Goal: Information Seeking & Learning: Understand process/instructions

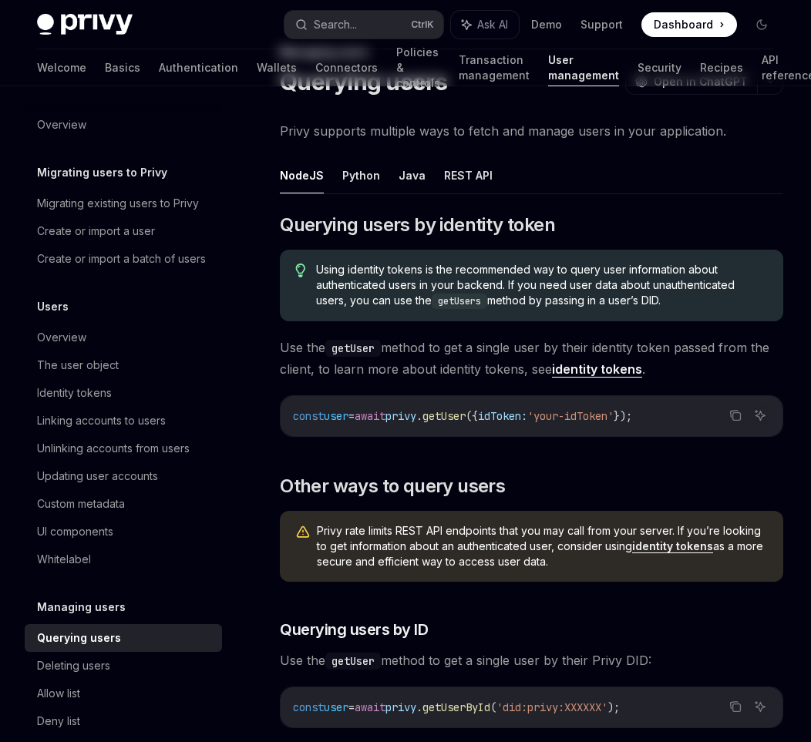
scroll to position [123, 0]
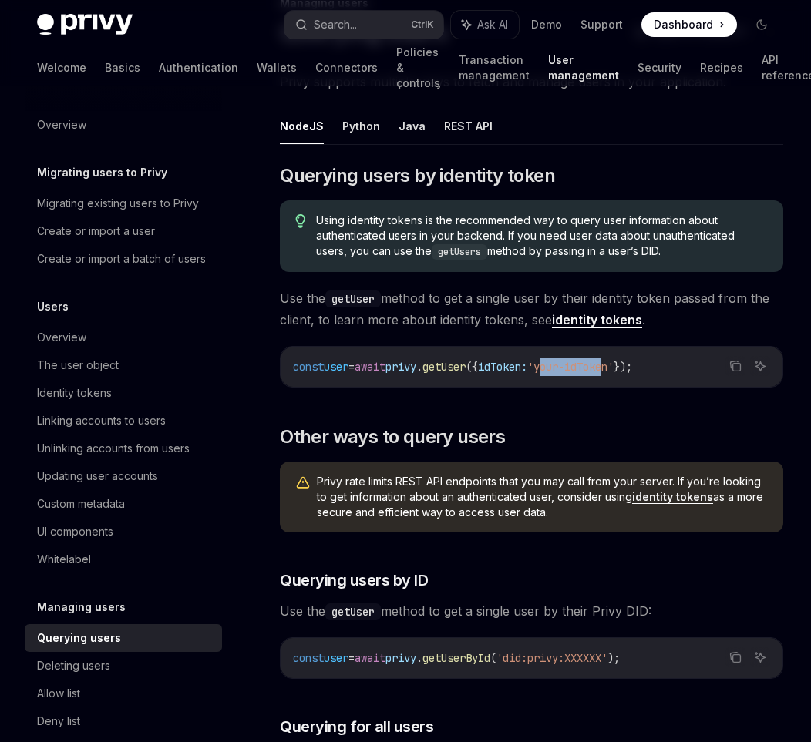
drag, startPoint x: 577, startPoint y: 369, endPoint x: 645, endPoint y: 373, distance: 68.7
click at [645, 373] on code "const user = await privy . getUser ({ idToken: 'your-idToken' });" at bounding box center [531, 367] width 477 height 19
drag, startPoint x: 277, startPoint y: 299, endPoint x: 307, endPoint y: 301, distance: 30.1
drag, startPoint x: 350, startPoint y: 300, endPoint x: 392, endPoint y: 301, distance: 41.7
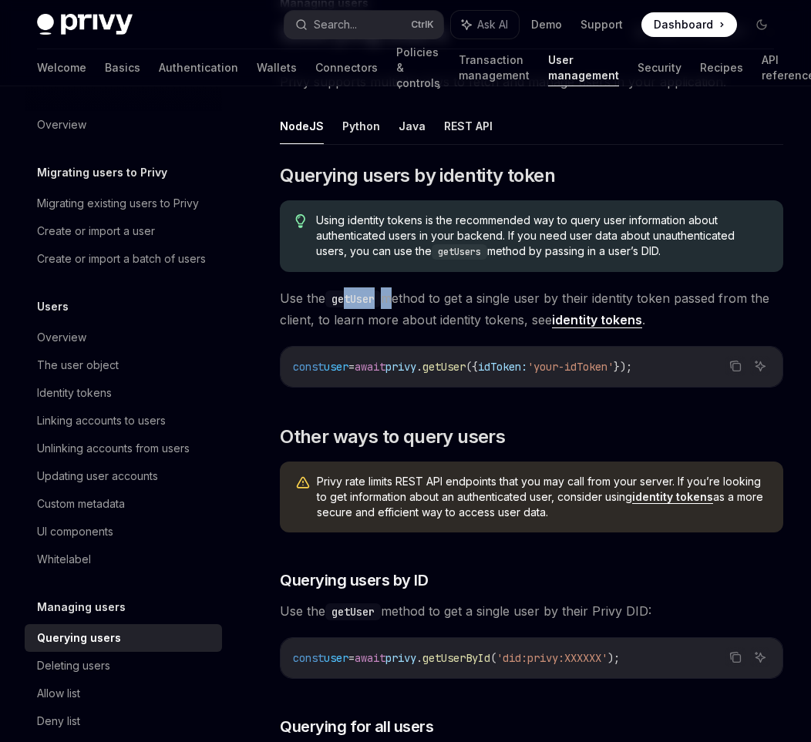
click at [392, 301] on span "Use the getUser method to get a single user by their identity token passed from…" at bounding box center [531, 309] width 503 height 43
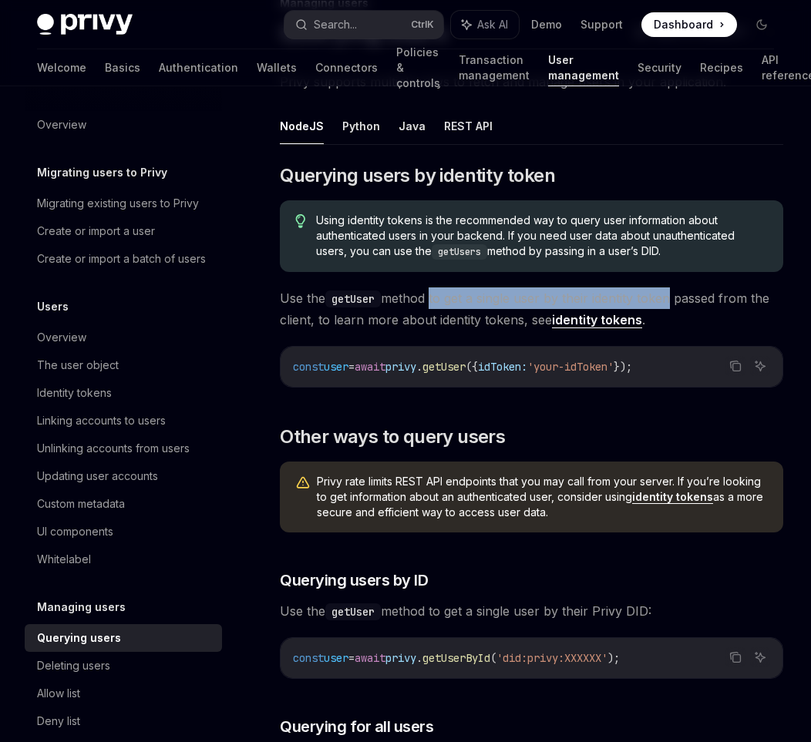
drag, startPoint x: 432, startPoint y: 301, endPoint x: 668, endPoint y: 301, distance: 235.9
click at [668, 301] on span "Use the getUser method to get a single user by their identity token passed from…" at bounding box center [531, 309] width 503 height 43
click at [682, 300] on span "Use the getUser method to get a single user by their identity token passed from…" at bounding box center [531, 309] width 503 height 43
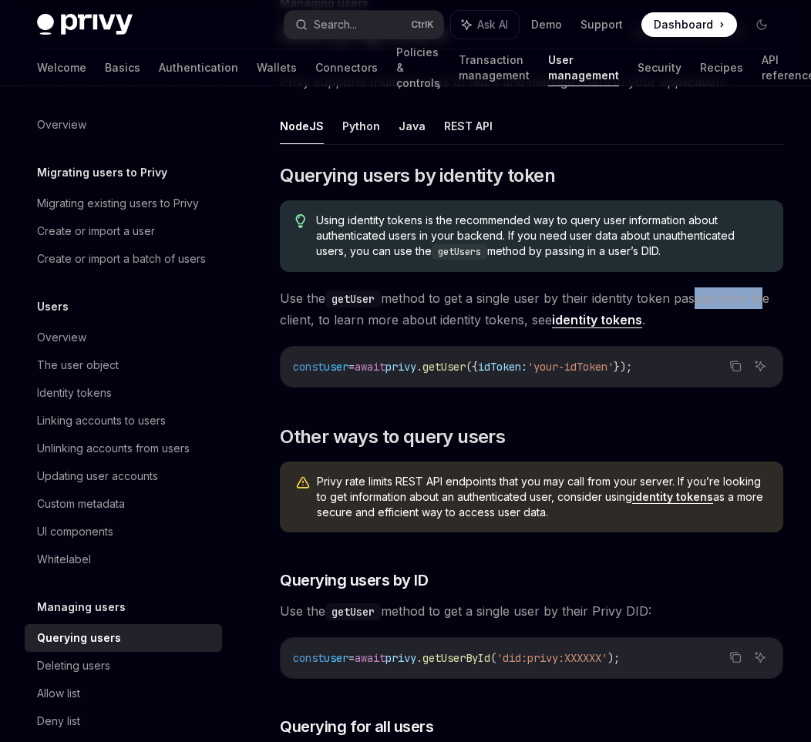
drag, startPoint x: 695, startPoint y: 296, endPoint x: 762, endPoint y: 305, distance: 67.6
click at [762, 305] on span "Use the getUser method to get a single user by their identity token passed from…" at bounding box center [531, 309] width 503 height 43
drag, startPoint x: 342, startPoint y: 321, endPoint x: 526, endPoint y: 321, distance: 183.5
click at [524, 321] on span "Use the getUser method to get a single user by their identity token passed from…" at bounding box center [531, 309] width 503 height 43
click at [587, 322] on link "identity tokens" at bounding box center [597, 320] width 90 height 16
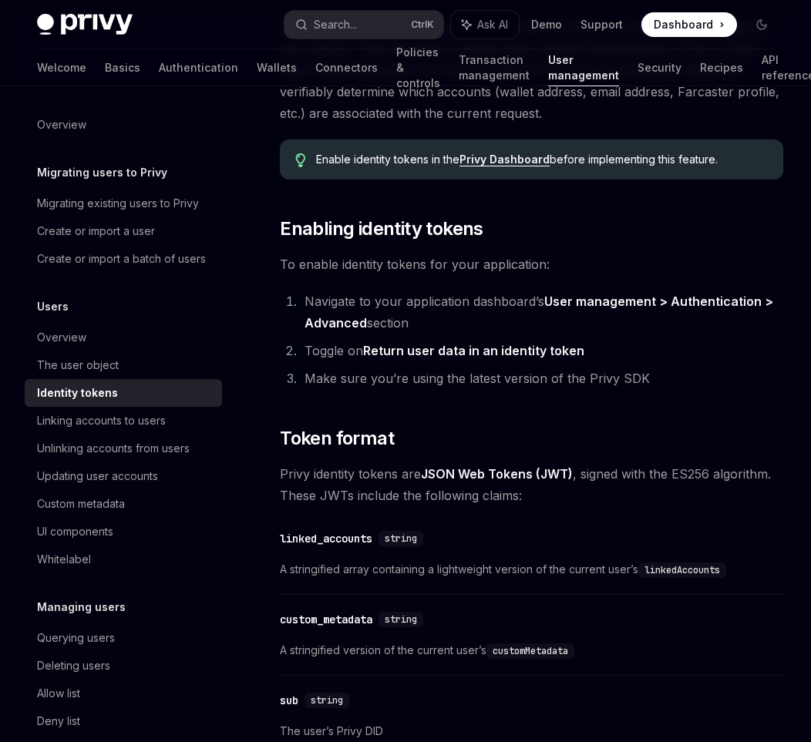
scroll to position [308, 0]
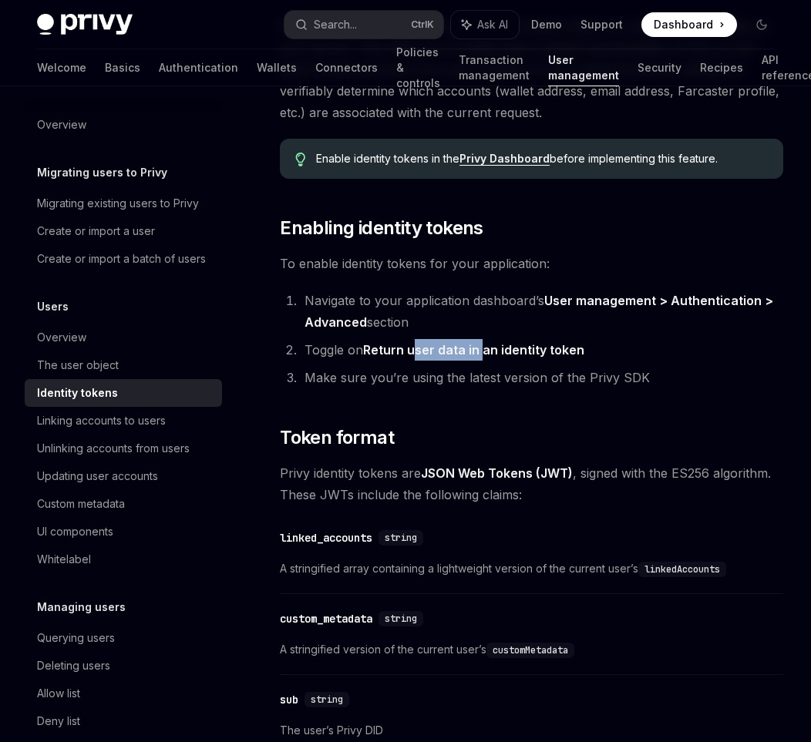
drag, startPoint x: 453, startPoint y: 348, endPoint x: 483, endPoint y: 348, distance: 30.1
click at [483, 348] on strong "Return user data in an identity token" at bounding box center [473, 349] width 221 height 15
drag, startPoint x: 577, startPoint y: 351, endPoint x: 516, endPoint y: 350, distance: 60.9
click at [516, 350] on strong "Return user data in an identity token" at bounding box center [473, 349] width 221 height 15
drag, startPoint x: 311, startPoint y: 349, endPoint x: 353, endPoint y: 354, distance: 41.9
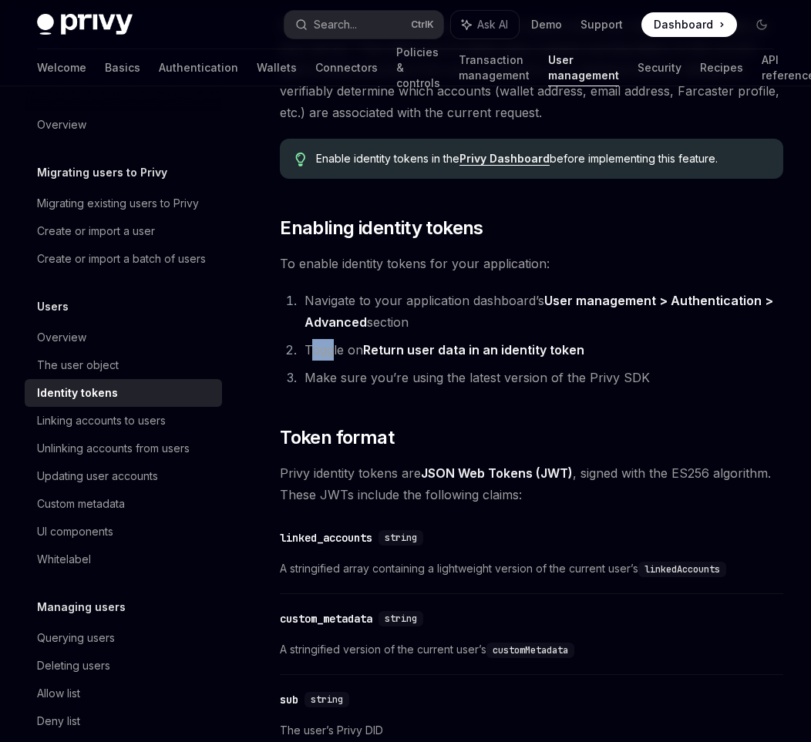
click at [333, 352] on li "Toggle on Return user data in an identity token" at bounding box center [541, 350] width 483 height 22
drag, startPoint x: 370, startPoint y: 354, endPoint x: 538, endPoint y: 352, distance: 168.1
click at [538, 352] on strong "Return user data in an identity token" at bounding box center [473, 349] width 221 height 15
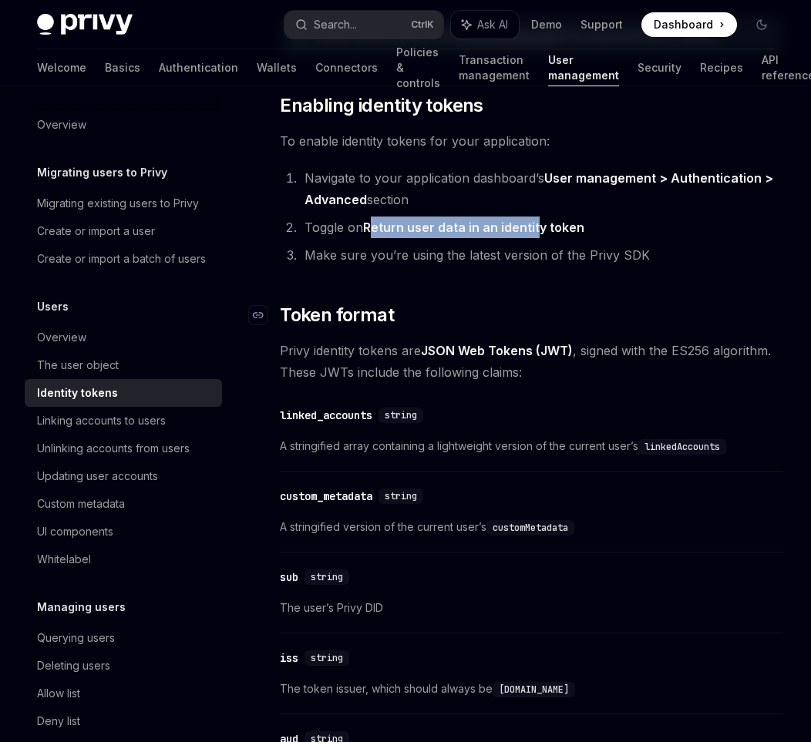
scroll to position [432, 0]
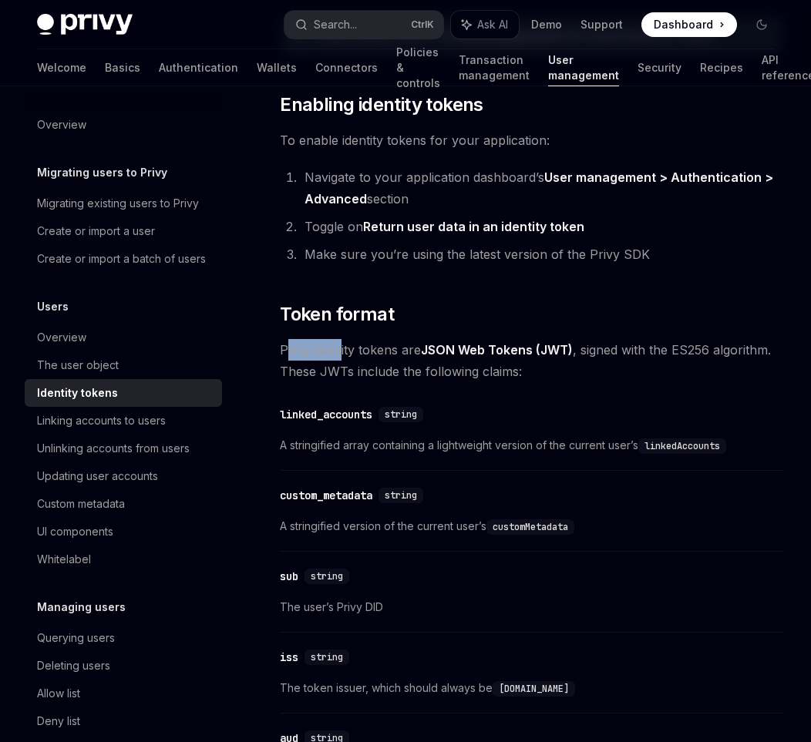
drag, startPoint x: 285, startPoint y: 354, endPoint x: 341, endPoint y: 355, distance: 55.5
click at [341, 355] on span "Privy identity tokens are JSON Web Tokens (JWT) , signed with the ES256 algorit…" at bounding box center [531, 360] width 503 height 43
click at [361, 354] on span "Privy identity tokens are JSON Web Tokens (JWT) , signed with the ES256 algorit…" at bounding box center [531, 360] width 503 height 43
drag, startPoint x: 595, startPoint y: 352, endPoint x: 630, endPoint y: 352, distance: 34.7
click at [630, 352] on span "Privy identity tokens are JSON Web Tokens (JWT) , signed with the ES256 algorit…" at bounding box center [531, 360] width 503 height 43
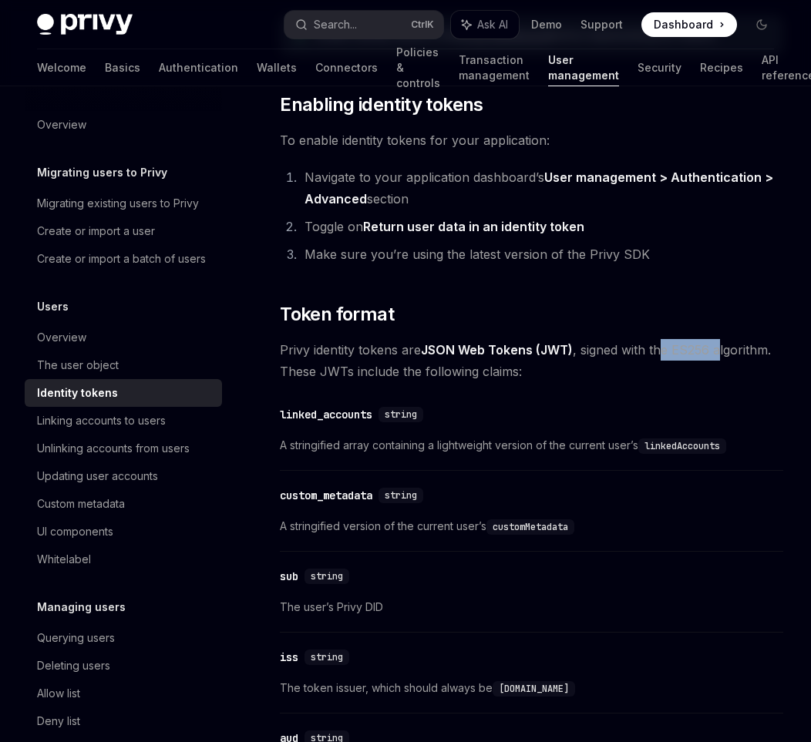
drag, startPoint x: 661, startPoint y: 353, endPoint x: 719, endPoint y: 352, distance: 57.8
click at [719, 352] on span "Privy identity tokens are JSON Web Tokens (JWT) , signed with the ES256 algorit…" at bounding box center [531, 360] width 503 height 43
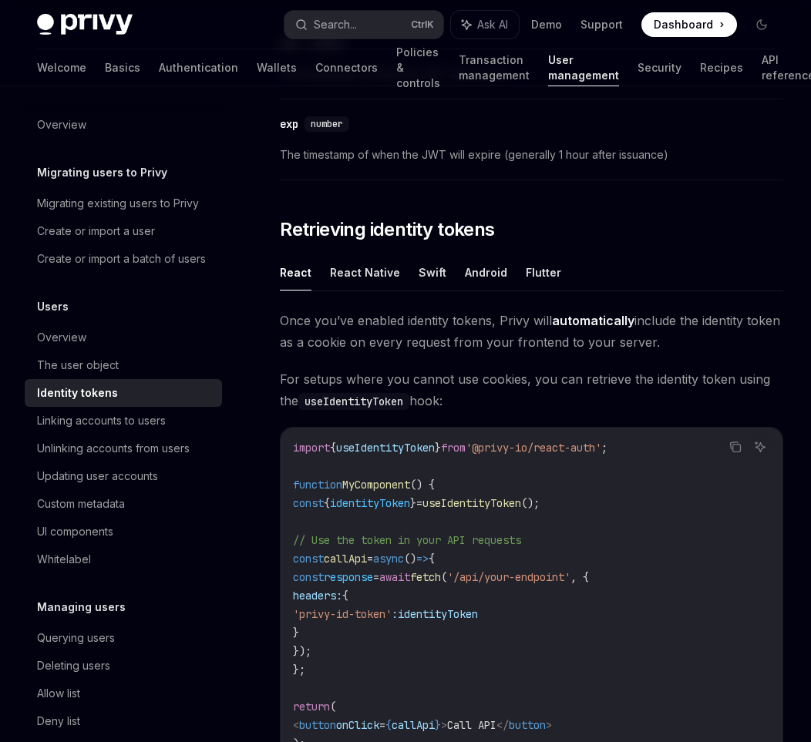
scroll to position [1295, 0]
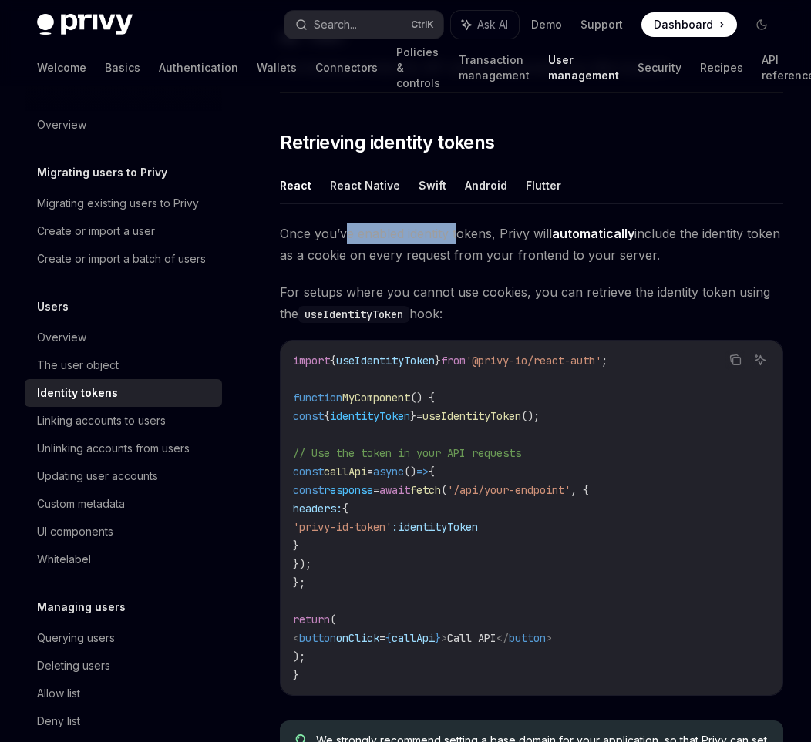
drag, startPoint x: 348, startPoint y: 234, endPoint x: 456, endPoint y: 242, distance: 109.0
click at [456, 242] on span "Once you’ve enabled identity tokens, Privy will automatically include the ident…" at bounding box center [531, 244] width 503 height 43
click at [477, 241] on span "Once you’ve enabled identity tokens, Privy will automatically include the ident…" at bounding box center [531, 244] width 503 height 43
drag, startPoint x: 526, startPoint y: 235, endPoint x: 541, endPoint y: 235, distance: 15.4
click at [541, 235] on span "Once you’ve enabled identity tokens, Privy will automatically include the ident…" at bounding box center [531, 244] width 503 height 43
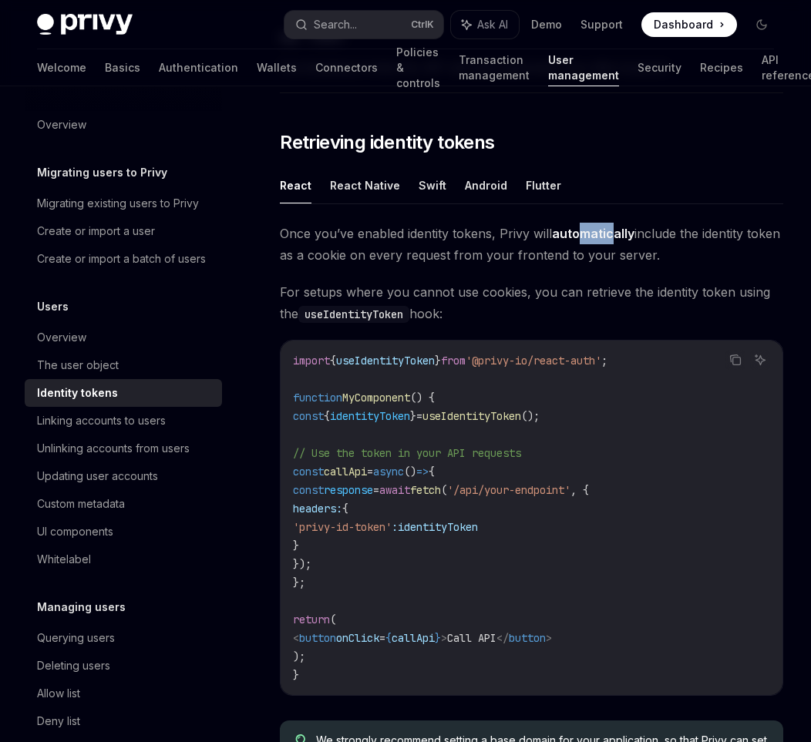
drag, startPoint x: 615, startPoint y: 235, endPoint x: 645, endPoint y: 233, distance: 29.4
click at [622, 234] on strong "automatically" at bounding box center [593, 233] width 82 height 15
drag, startPoint x: 670, startPoint y: 231, endPoint x: 729, endPoint y: 231, distance: 59.4
click at [722, 231] on span "Once you’ve enabled identity tokens, Privy will automatically include the ident…" at bounding box center [531, 244] width 503 height 43
click at [736, 231] on span "Once you’ve enabled identity tokens, Privy will automatically include the ident…" at bounding box center [531, 244] width 503 height 43
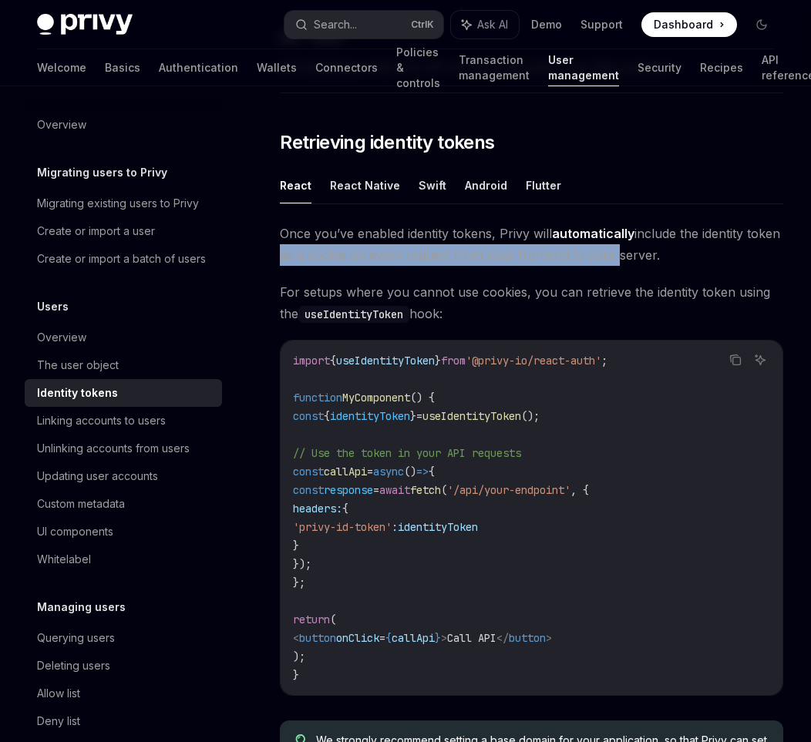
drag, startPoint x: 303, startPoint y: 253, endPoint x: 651, endPoint y: 258, distance: 348.5
click at [646, 258] on span "Once you’ve enabled identity tokens, Privy will automatically include the ident…" at bounding box center [531, 244] width 503 height 43
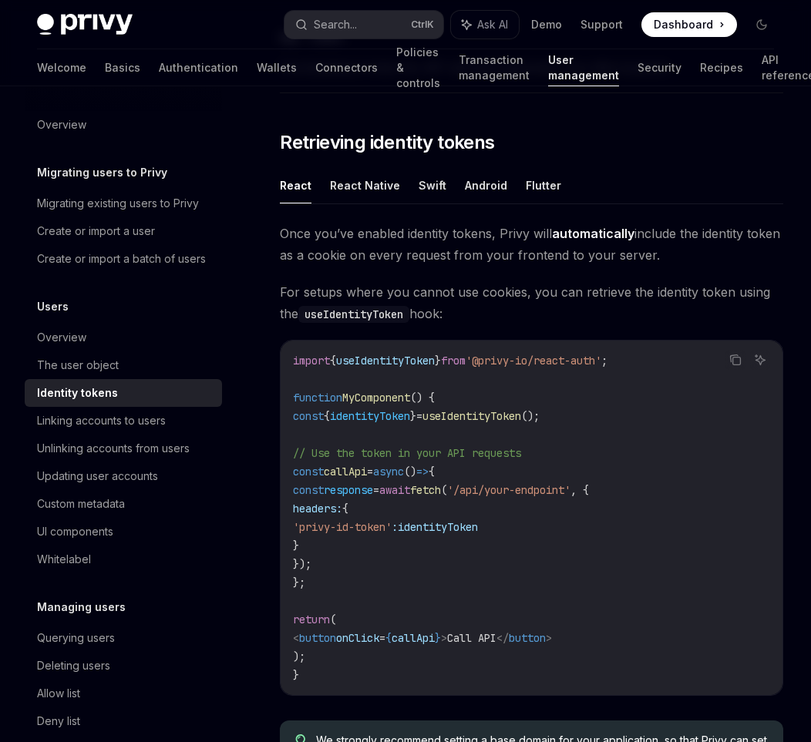
click at [658, 258] on span "Once you’ve enabled identity tokens, Privy will automatically include the ident…" at bounding box center [531, 244] width 503 height 43
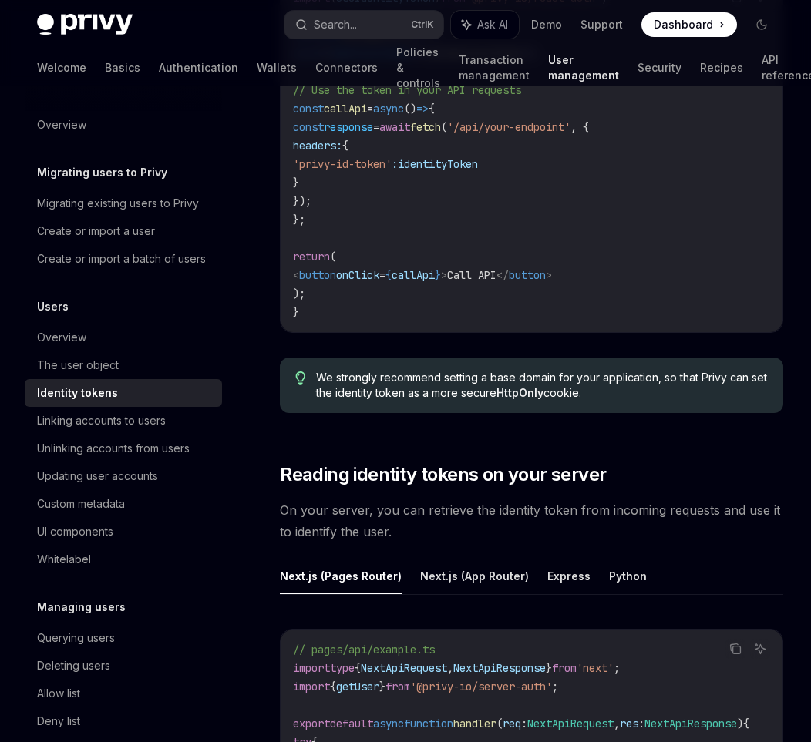
scroll to position [1665, 0]
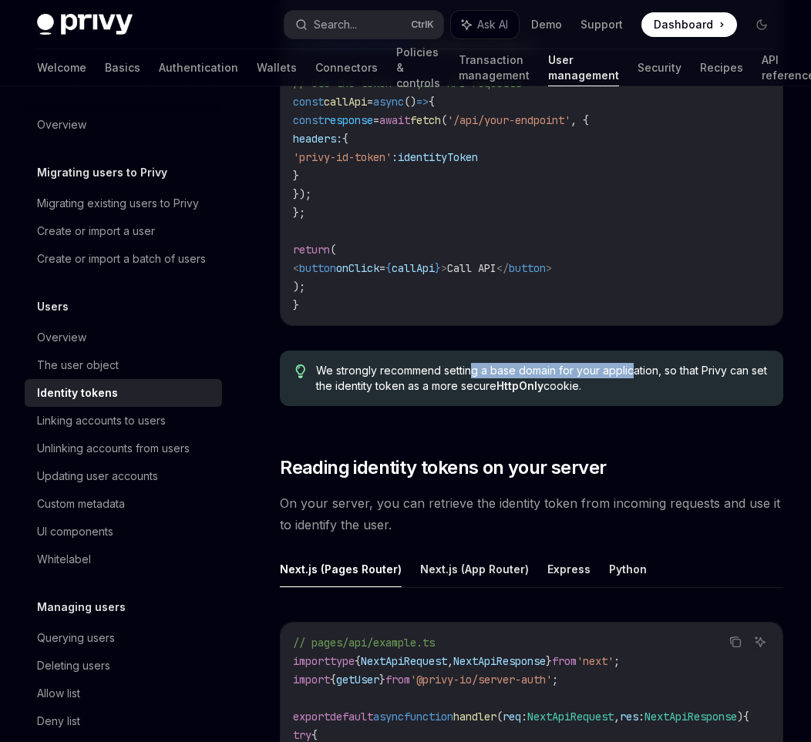
drag, startPoint x: 472, startPoint y: 371, endPoint x: 635, endPoint y: 373, distance: 163.5
click at [635, 373] on span "We strongly recommend setting a base domain for your application, so that Privy…" at bounding box center [542, 378] width 452 height 31
drag, startPoint x: 701, startPoint y: 371, endPoint x: 714, endPoint y: 371, distance: 13.1
click at [714, 371] on span "We strongly recommend setting a base domain for your application, so that Privy…" at bounding box center [542, 378] width 452 height 31
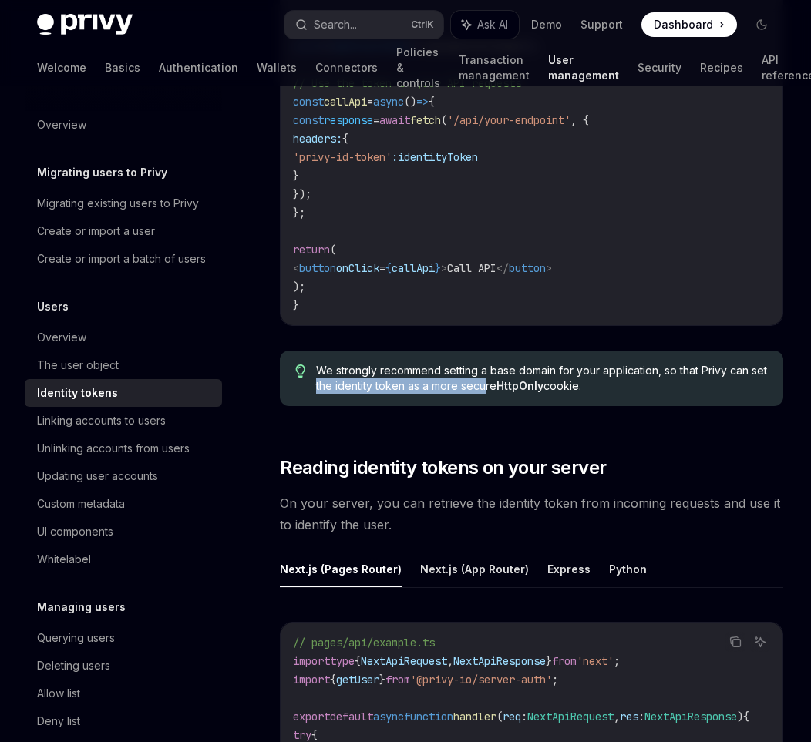
drag, startPoint x: 331, startPoint y: 384, endPoint x: 500, endPoint y: 389, distance: 169.7
click at [500, 389] on span "We strongly recommend setting a base domain for your application, so that Privy…" at bounding box center [542, 378] width 452 height 31
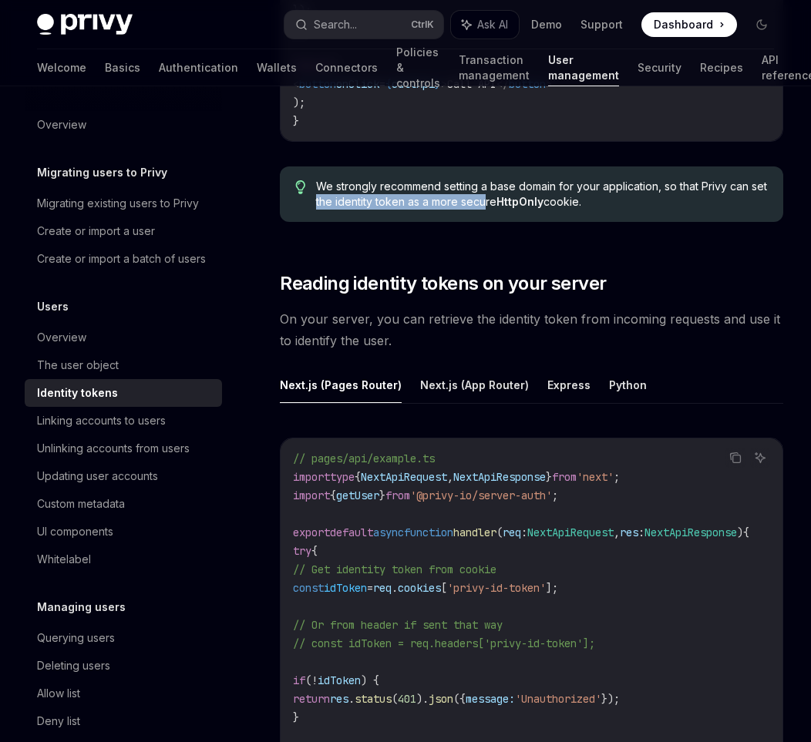
scroll to position [1850, 0]
click at [558, 382] on button "Express" at bounding box center [568, 384] width 43 height 36
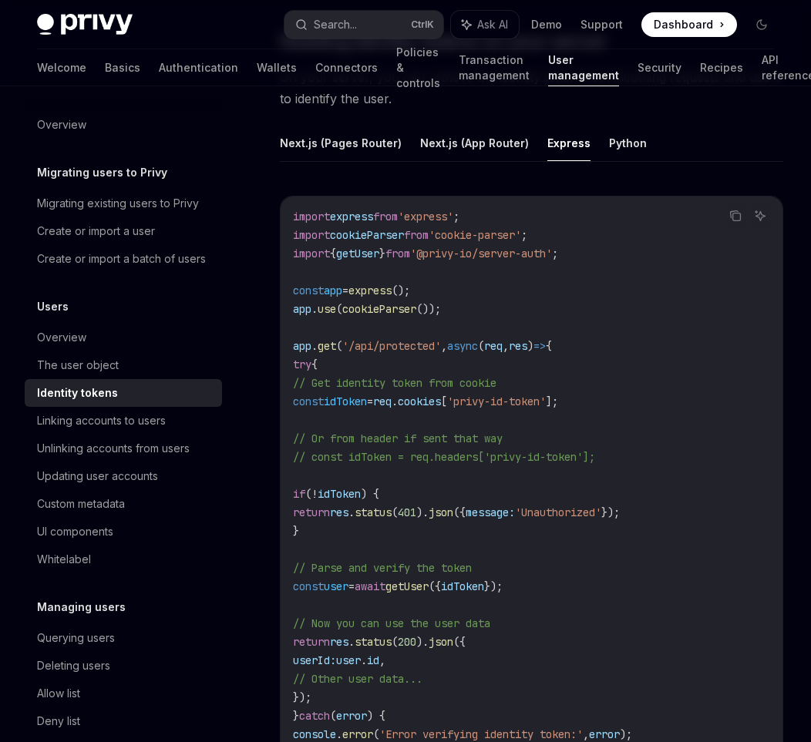
scroll to position [2097, 0]
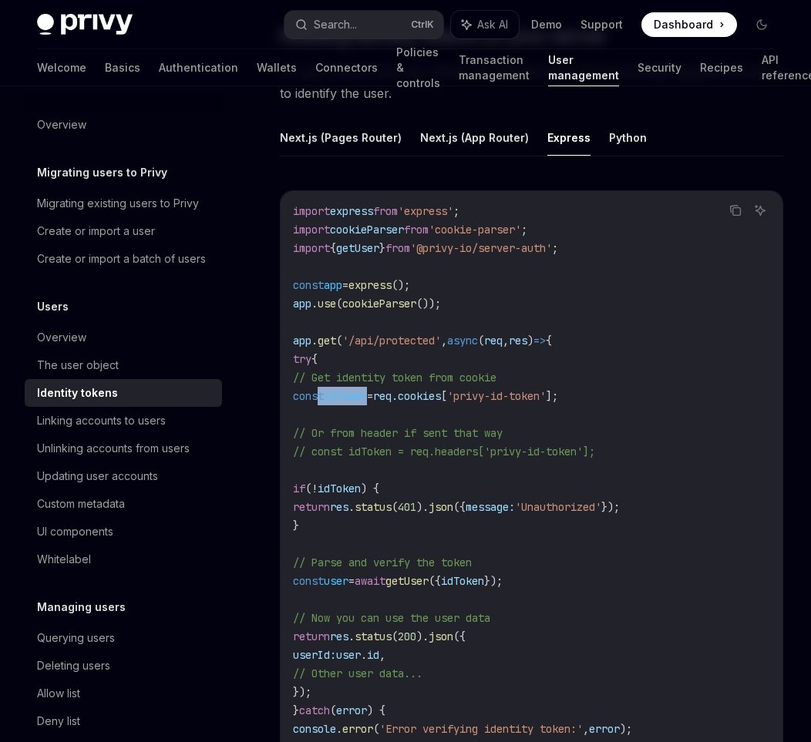
drag, startPoint x: 318, startPoint y: 394, endPoint x: 393, endPoint y: 392, distance: 75.6
click at [393, 392] on span "const idToken = req . cookies [ 'privy-id-token' ];" at bounding box center [425, 396] width 265 height 14
drag, startPoint x: 338, startPoint y: 433, endPoint x: 488, endPoint y: 425, distance: 149.8
click at [487, 431] on span "// Or from header if sent that way" at bounding box center [398, 433] width 210 height 14
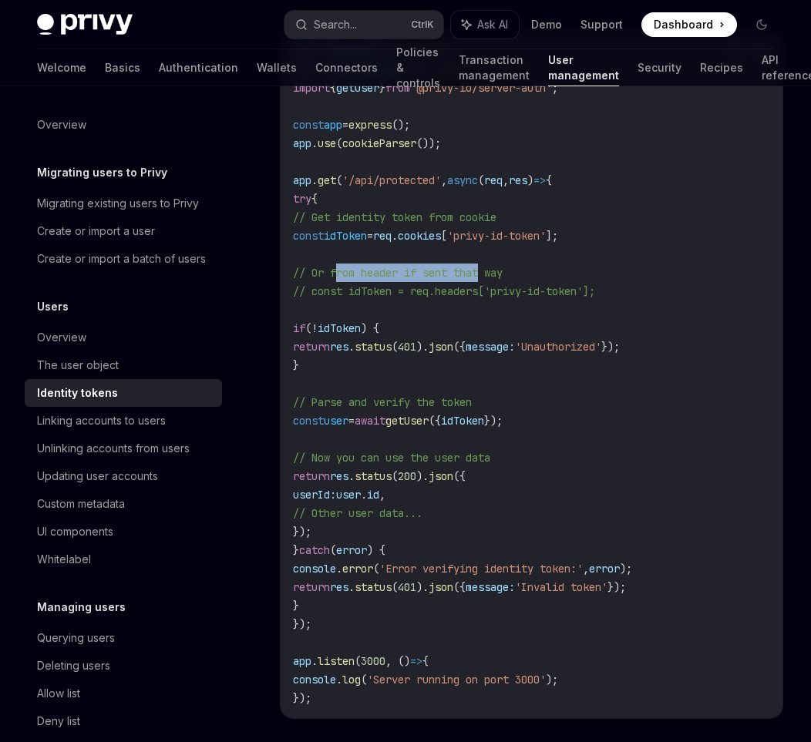
scroll to position [2282, 0]
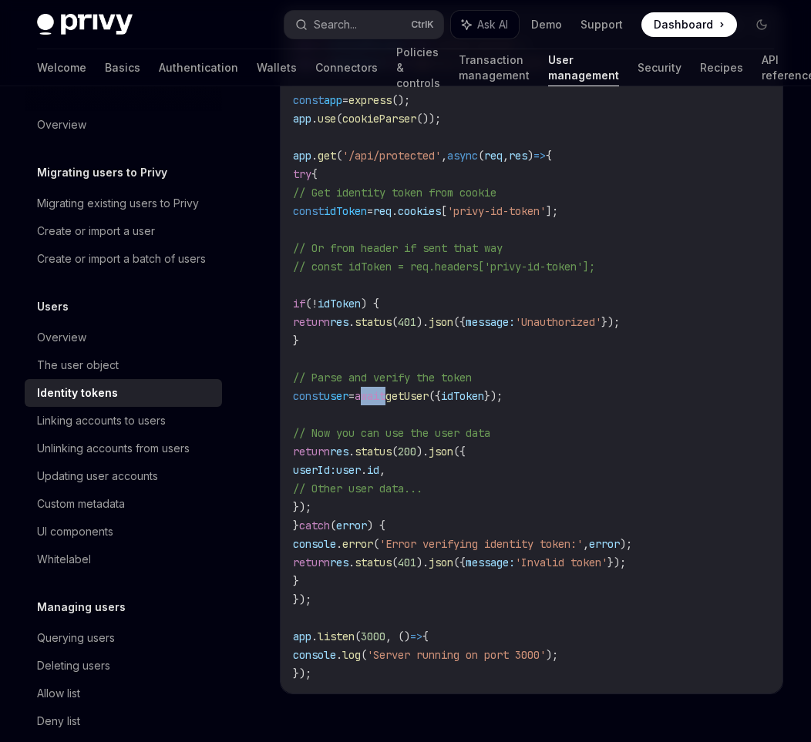
drag, startPoint x: 402, startPoint y: 395, endPoint x: 430, endPoint y: 395, distance: 27.8
click at [385, 395] on span "await" at bounding box center [370, 396] width 31 height 14
drag, startPoint x: 338, startPoint y: 379, endPoint x: 398, endPoint y: 384, distance: 60.3
click at [398, 384] on code "import express from 'express' ; import cookieParser from 'cookie-parser' ; impo…" at bounding box center [531, 350] width 477 height 666
drag, startPoint x: 353, startPoint y: 432, endPoint x: 410, endPoint y: 429, distance: 57.1
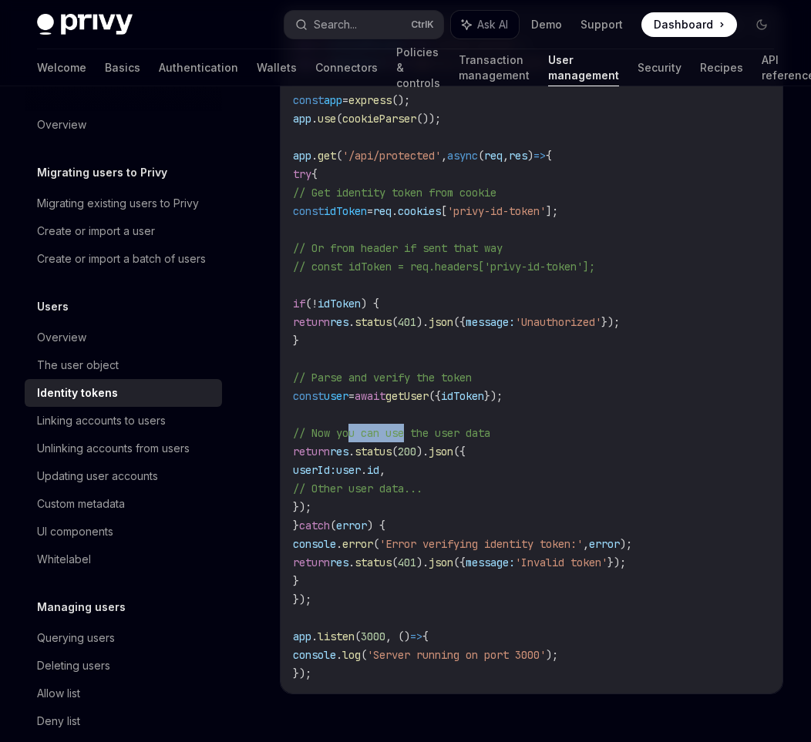
click at [410, 429] on span "// Now you can use the user data" at bounding box center [391, 433] width 197 height 14
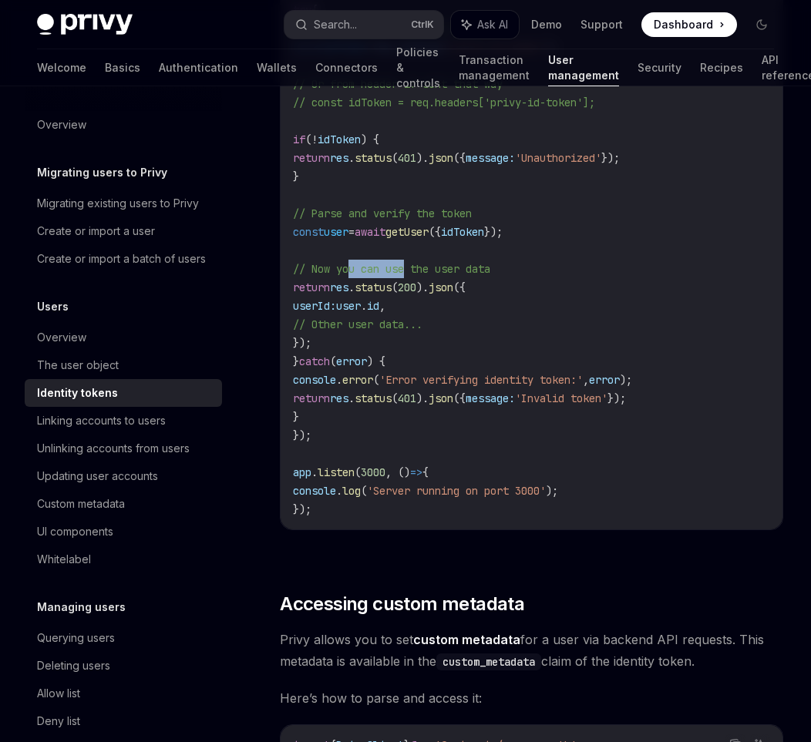
scroll to position [2405, 0]
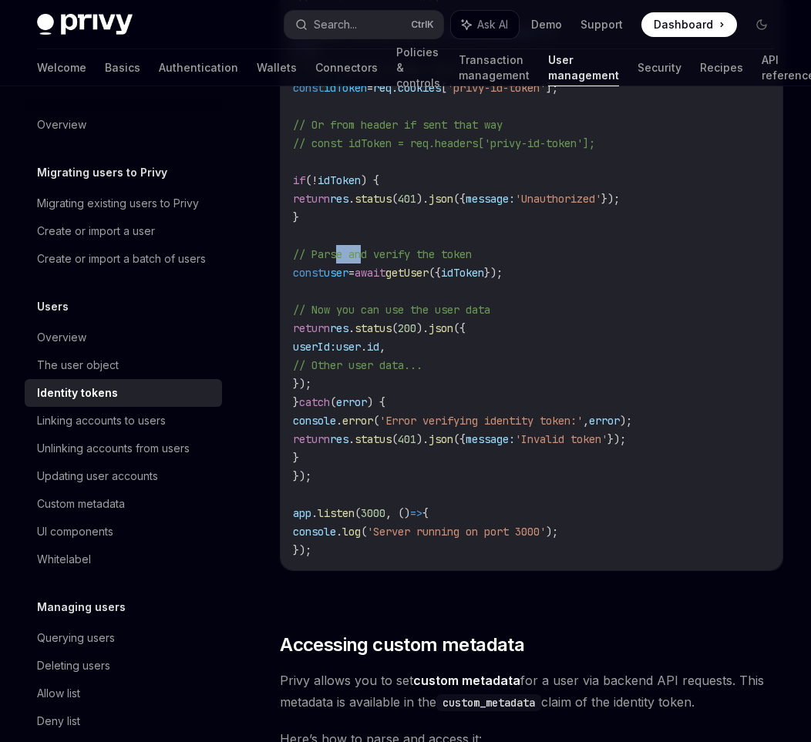
drag, startPoint x: 338, startPoint y: 253, endPoint x: 365, endPoint y: 253, distance: 27.0
click at [365, 253] on span "// Parse and verify the token" at bounding box center [382, 254] width 179 height 14
drag, startPoint x: 439, startPoint y: 253, endPoint x: 477, endPoint y: 253, distance: 38.5
click at [463, 253] on span "// Parse and verify the token" at bounding box center [382, 254] width 179 height 14
click at [472, 254] on span "// Parse and verify the token" at bounding box center [382, 254] width 179 height 14
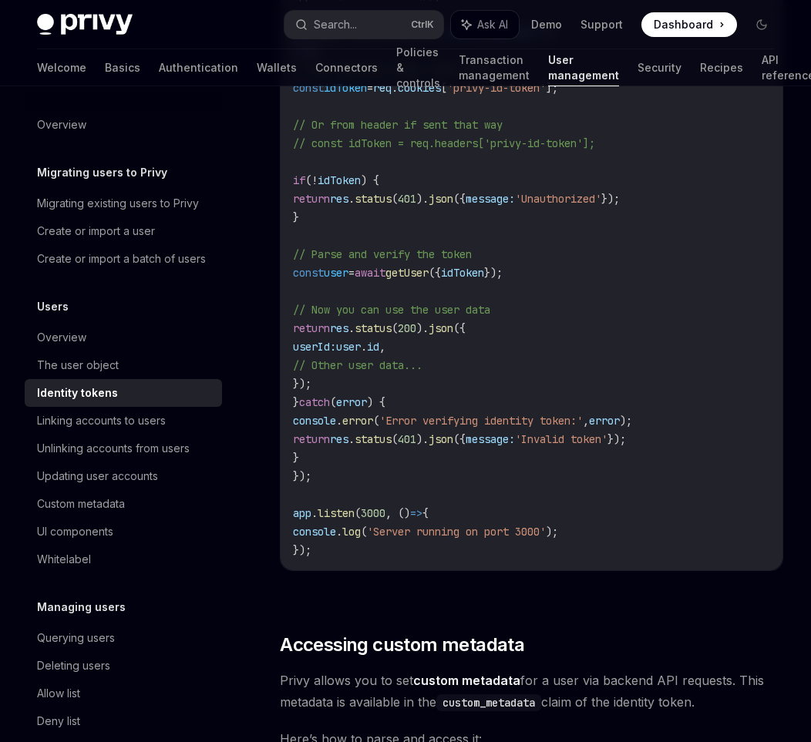
drag, startPoint x: 333, startPoint y: 267, endPoint x: 392, endPoint y: 267, distance: 58.6
click at [392, 267] on span "const user = await getUser ({ idToken });" at bounding box center [398, 273] width 210 height 14
drag, startPoint x: 347, startPoint y: 250, endPoint x: 499, endPoint y: 253, distance: 151.9
click at [472, 253] on span "// Parse and verify the token" at bounding box center [382, 254] width 179 height 14
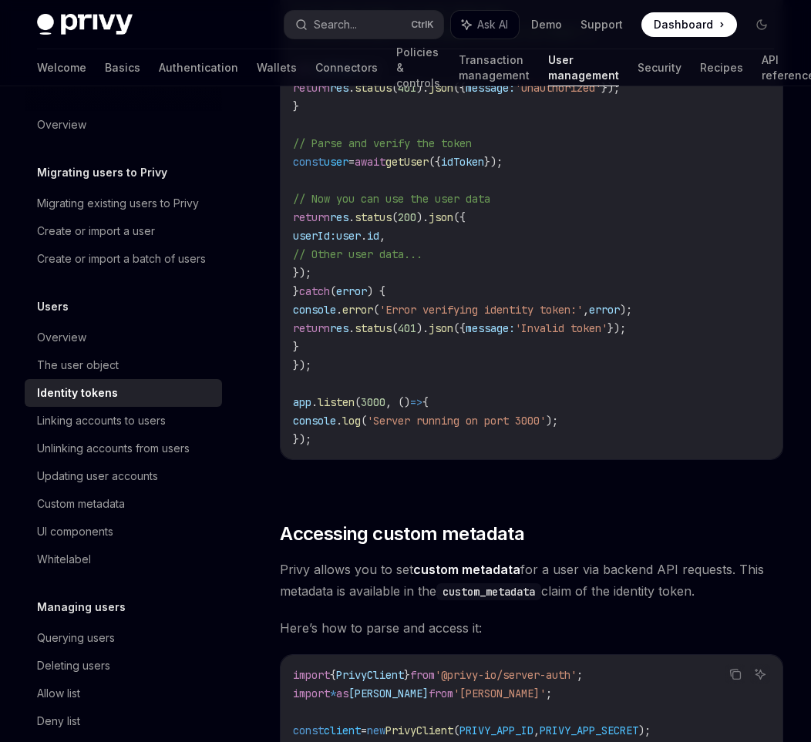
scroll to position [2529, 0]
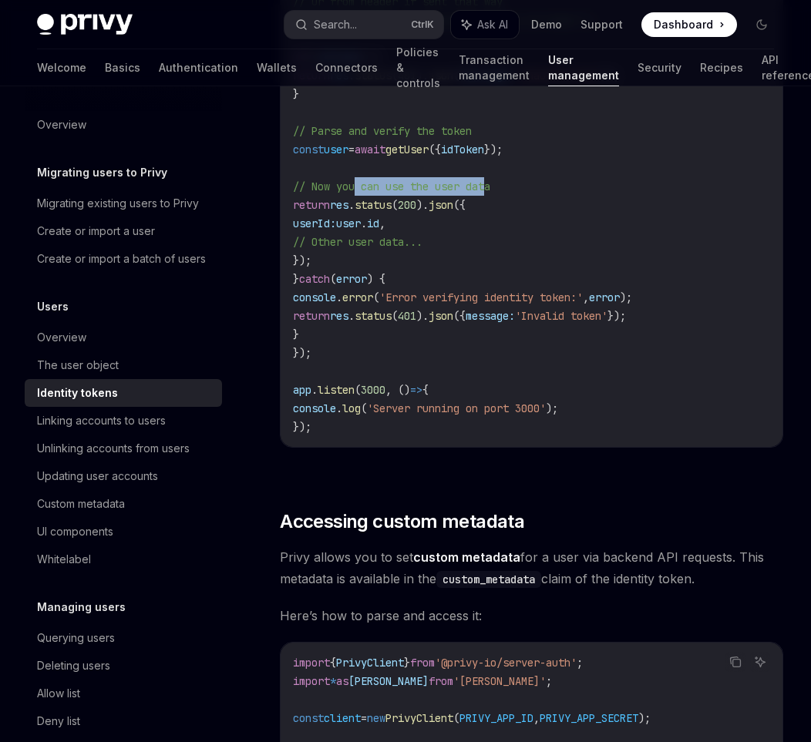
drag, startPoint x: 357, startPoint y: 186, endPoint x: 497, endPoint y: 187, distance: 139.6
click at [490, 187] on span "// Now you can use the user data" at bounding box center [391, 187] width 197 height 14
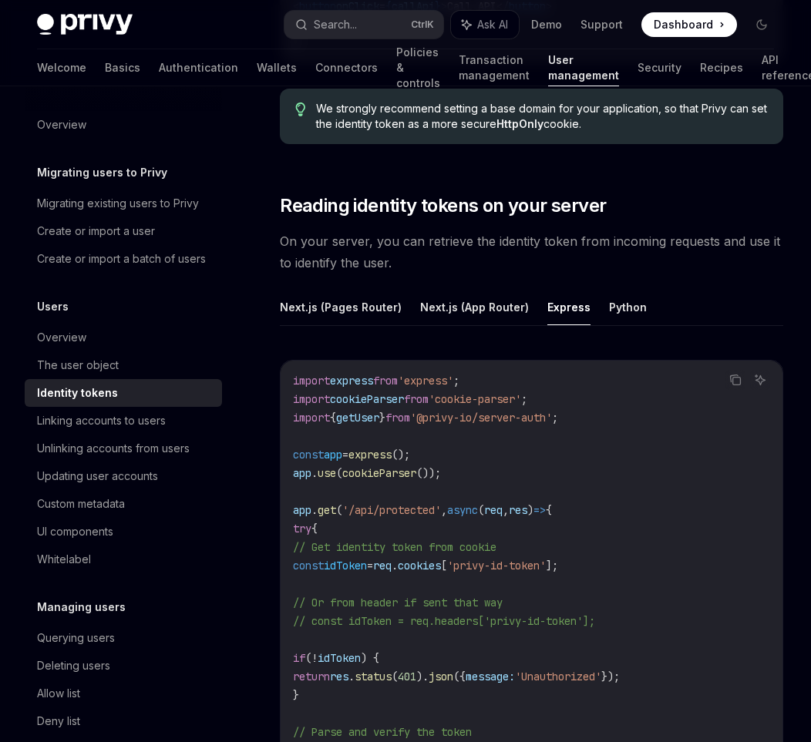
scroll to position [1912, 0]
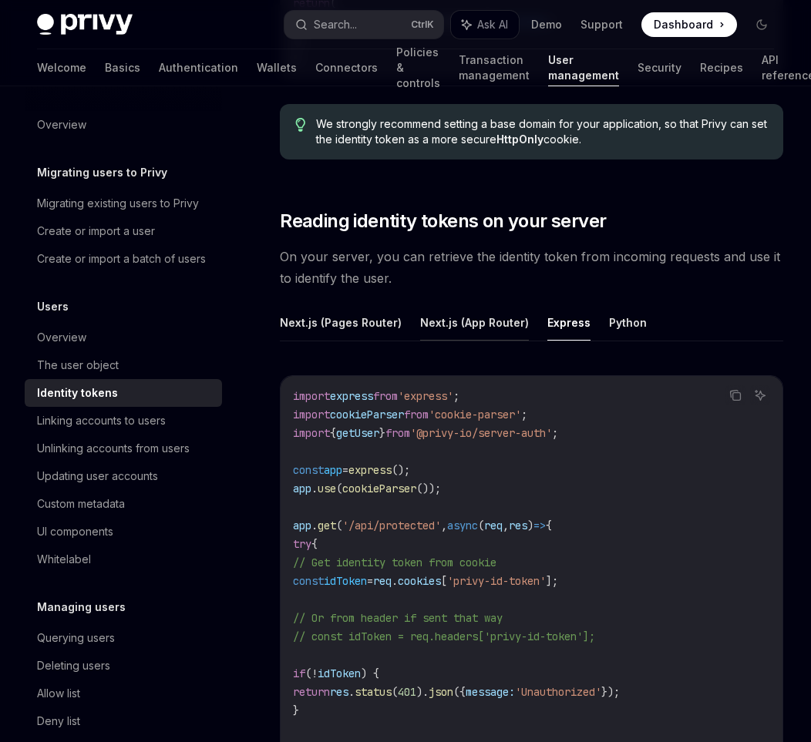
click at [470, 324] on button "Next.js (App Router)" at bounding box center [474, 323] width 109 height 36
type textarea "*"
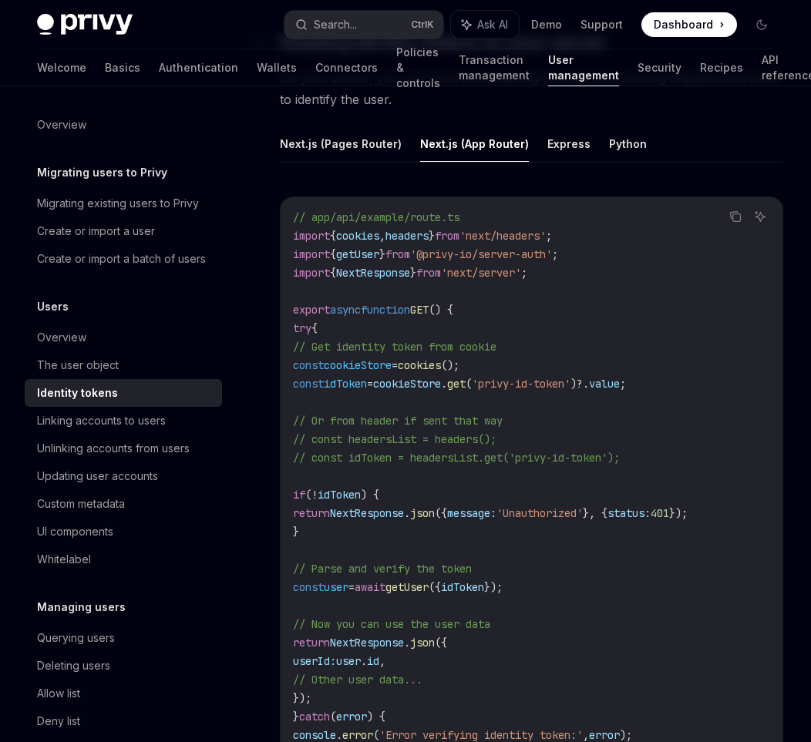
scroll to position [2097, 0]
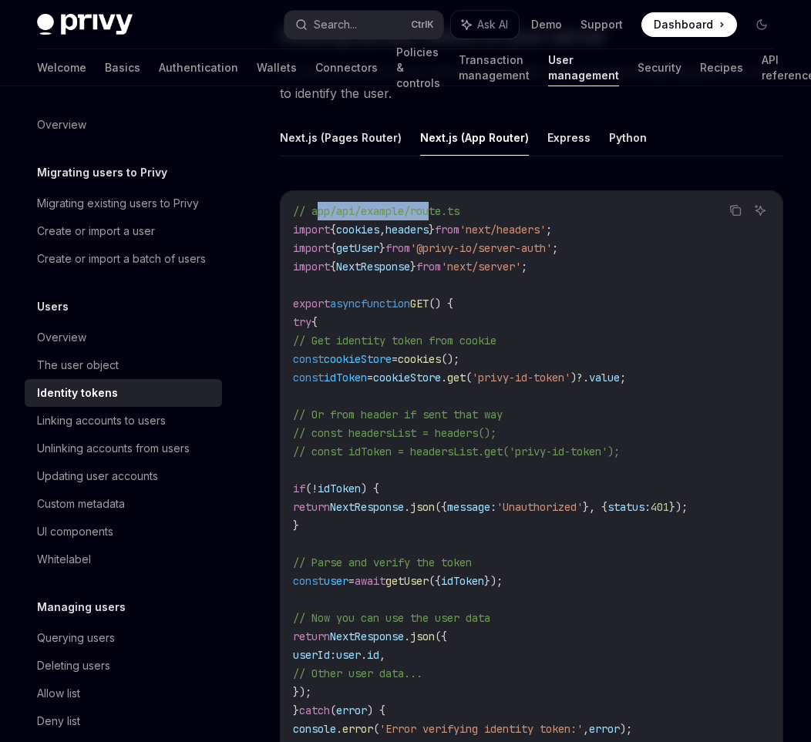
drag, startPoint x: 320, startPoint y: 206, endPoint x: 436, endPoint y: 210, distance: 116.5
click at [436, 210] on span "// app/api/example/route.ts" at bounding box center [376, 211] width 167 height 14
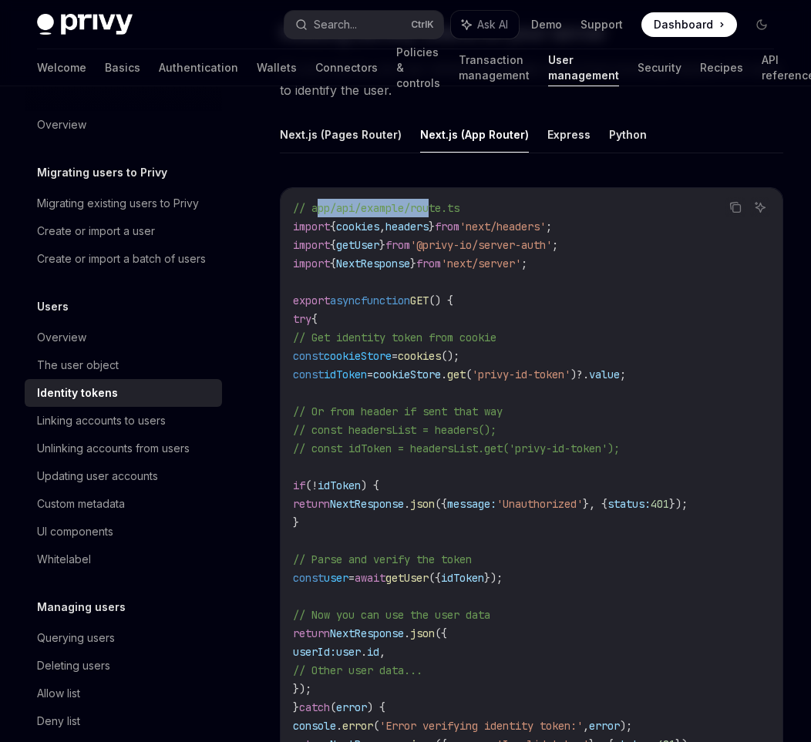
scroll to position [2159, 0]
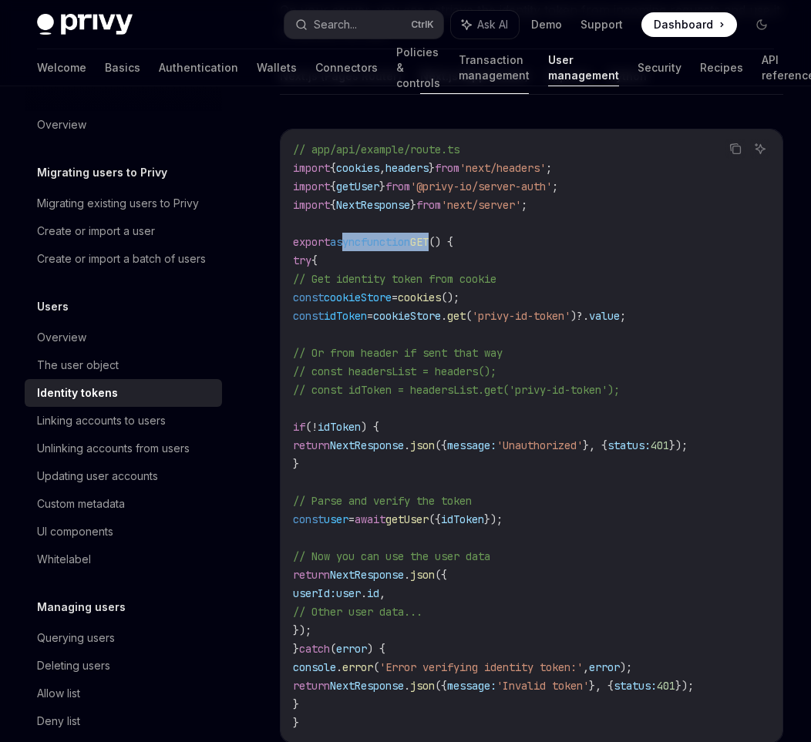
drag, startPoint x: 342, startPoint y: 242, endPoint x: 446, endPoint y: 247, distance: 104.2
click at [446, 247] on code "// app/api/example/route.ts import { cookies , headers } from 'next/headers' ; …" at bounding box center [531, 436] width 477 height 592
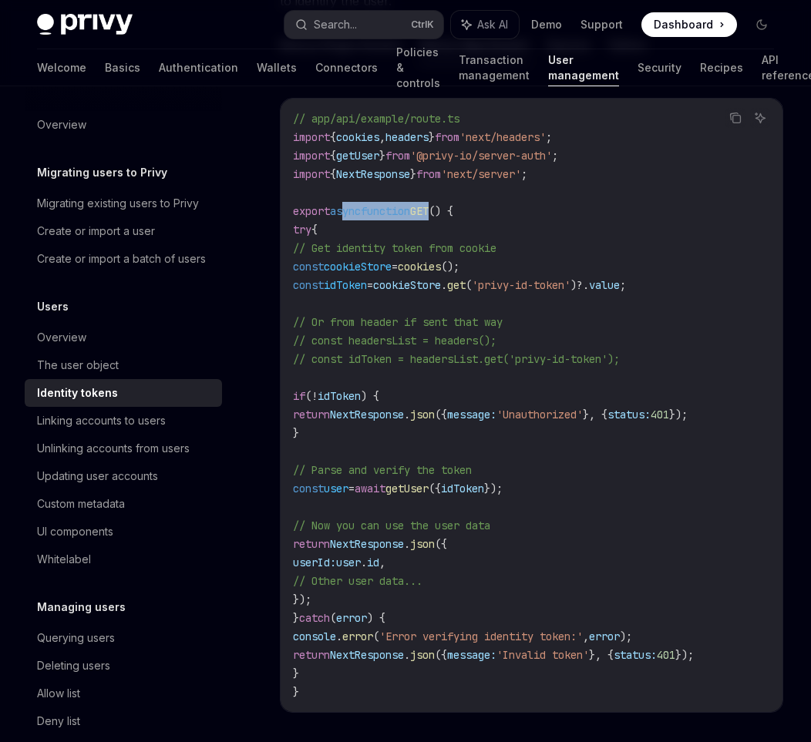
scroll to position [2220, 0]
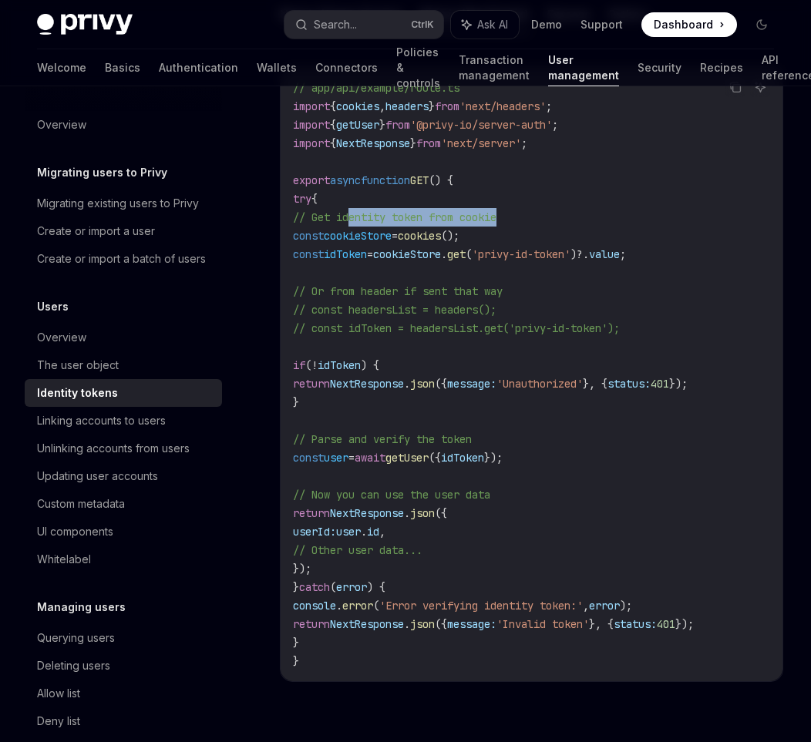
drag, startPoint x: 352, startPoint y: 214, endPoint x: 506, endPoint y: 222, distance: 154.4
click at [506, 222] on code "// app/api/example/route.ts import { cookies , headers } from 'next/headers' ; …" at bounding box center [531, 375] width 477 height 592
drag, startPoint x: 328, startPoint y: 235, endPoint x: 508, endPoint y: 238, distance: 179.7
click at [459, 238] on span "const cookieStore = cookies ();" at bounding box center [376, 236] width 167 height 14
drag, startPoint x: 342, startPoint y: 251, endPoint x: 415, endPoint y: 254, distance: 73.3
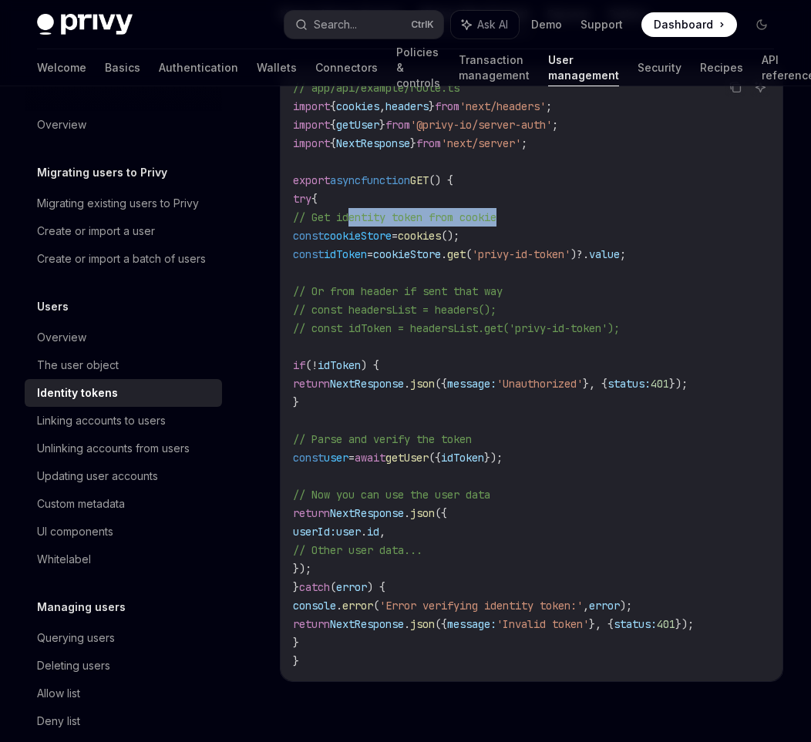
click at [396, 254] on span "const idToken = cookieStore . get ( 'privy-id-token' )?. value ;" at bounding box center [459, 254] width 333 height 14
drag, startPoint x: 433, startPoint y: 253, endPoint x: 530, endPoint y: 252, distance: 97.9
click at [530, 252] on span "const idToken = cookieStore . get ( 'privy-id-token' )?. value ;" at bounding box center [459, 254] width 333 height 14
click at [560, 253] on span "'privy-id-token'" at bounding box center [521, 254] width 99 height 14
drag, startPoint x: 702, startPoint y: 261, endPoint x: 604, endPoint y: 258, distance: 98.0
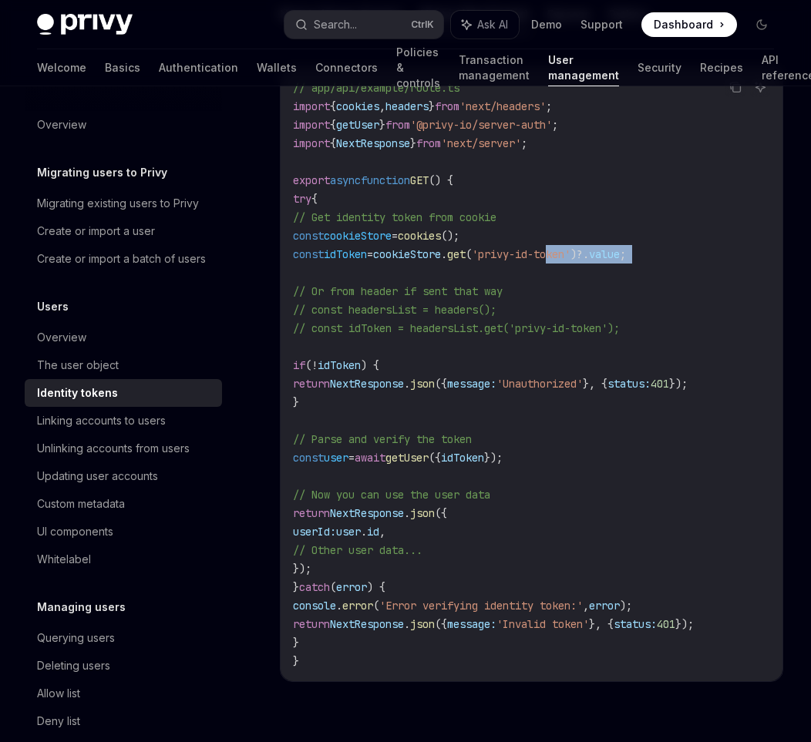
click at [604, 258] on code "// app/api/example/route.ts import { cookies , headers } from 'next/headers' ; …" at bounding box center [531, 375] width 477 height 592
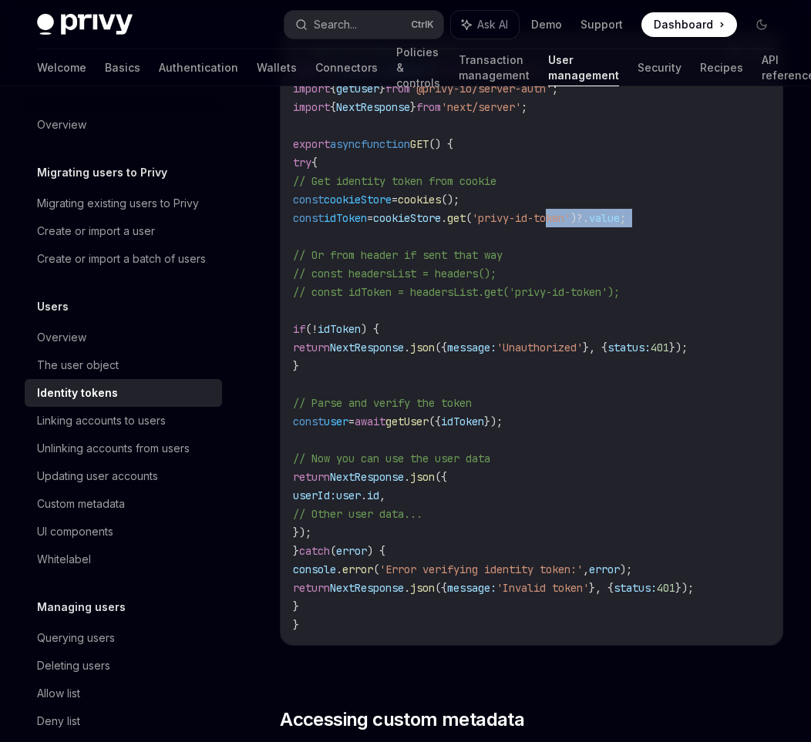
scroll to position [2282, 0]
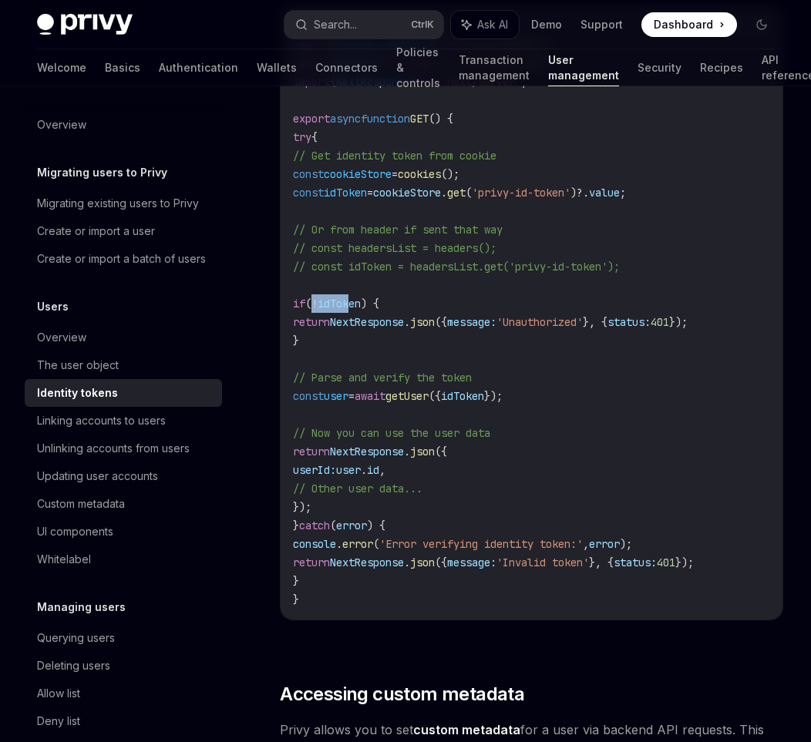
drag, startPoint x: 344, startPoint y: 298, endPoint x: 382, endPoint y: 296, distance: 37.8
click at [379, 297] on span "if ( ! idToken ) {" at bounding box center [336, 304] width 86 height 14
drag, startPoint x: 763, startPoint y: 321, endPoint x: 382, endPoint y: 317, distance: 380.9
click at [382, 317] on span "return NextResponse . json ({ message: 'Unauthorized' }, { status: 401 });" at bounding box center [490, 322] width 395 height 14
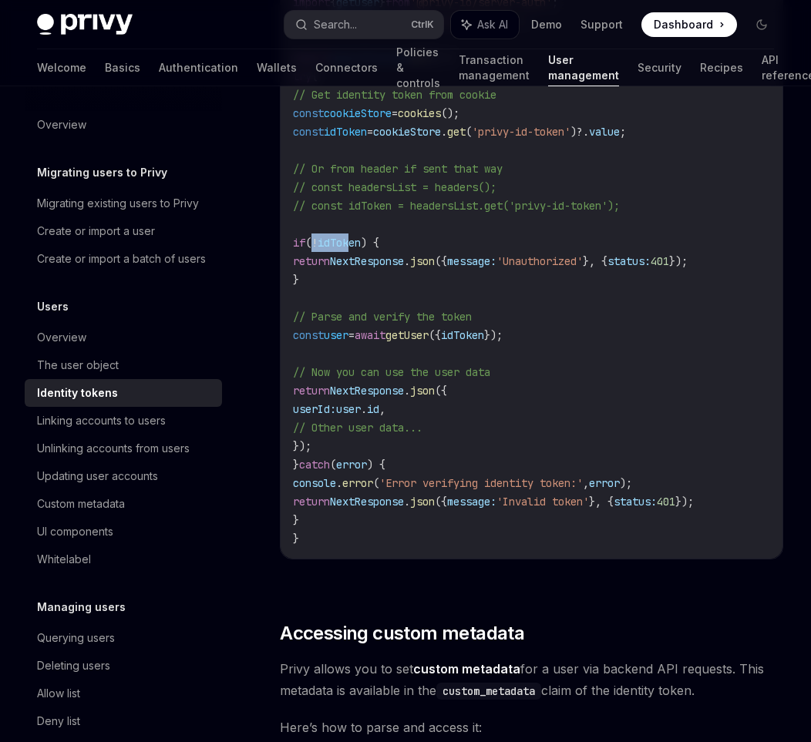
scroll to position [2344, 0]
drag, startPoint x: 335, startPoint y: 317, endPoint x: 484, endPoint y: 312, distance: 148.9
click at [472, 312] on span "// Parse and verify the token" at bounding box center [382, 316] width 179 height 14
drag, startPoint x: 322, startPoint y: 335, endPoint x: 389, endPoint y: 338, distance: 66.3
click at [389, 338] on span "const user = await getUser ({ idToken });" at bounding box center [398, 335] width 210 height 14
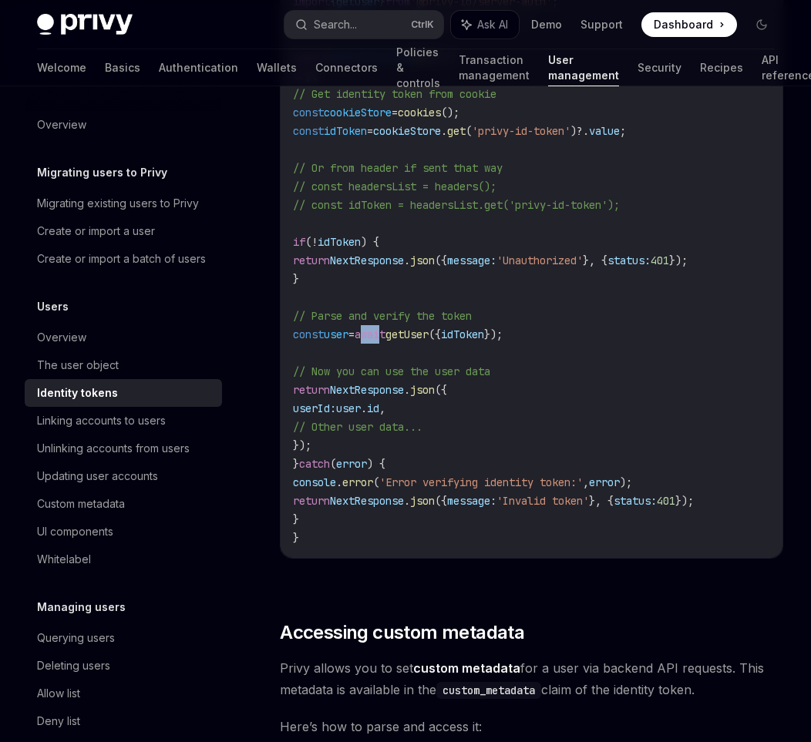
drag, startPoint x: 404, startPoint y: 335, endPoint x: 430, endPoint y: 335, distance: 26.2
click at [385, 335] on span "await" at bounding box center [370, 335] width 31 height 14
drag, startPoint x: 452, startPoint y: 335, endPoint x: 478, endPoint y: 335, distance: 26.2
click at [429, 335] on span "getUser" at bounding box center [406, 335] width 43 height 14
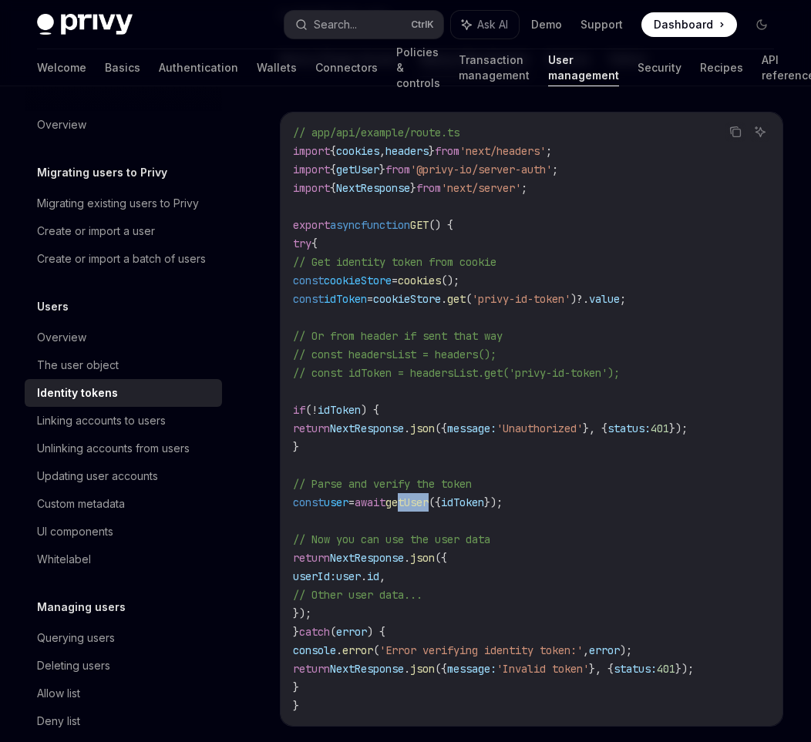
scroll to position [2159, 0]
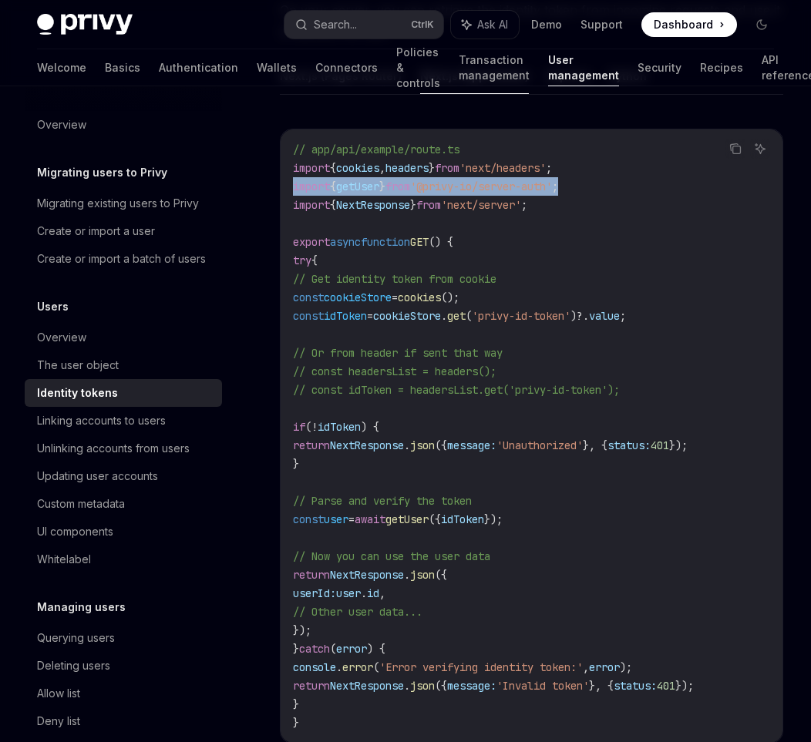
drag, startPoint x: 618, startPoint y: 183, endPoint x: 294, endPoint y: 180, distance: 324.6
click at [294, 180] on code "// app/api/example/route.ts import { cookies , headers } from 'next/headers' ; …" at bounding box center [531, 436] width 477 height 592
copy span "import { getUser } from '@privy-io/server-auth' ;"
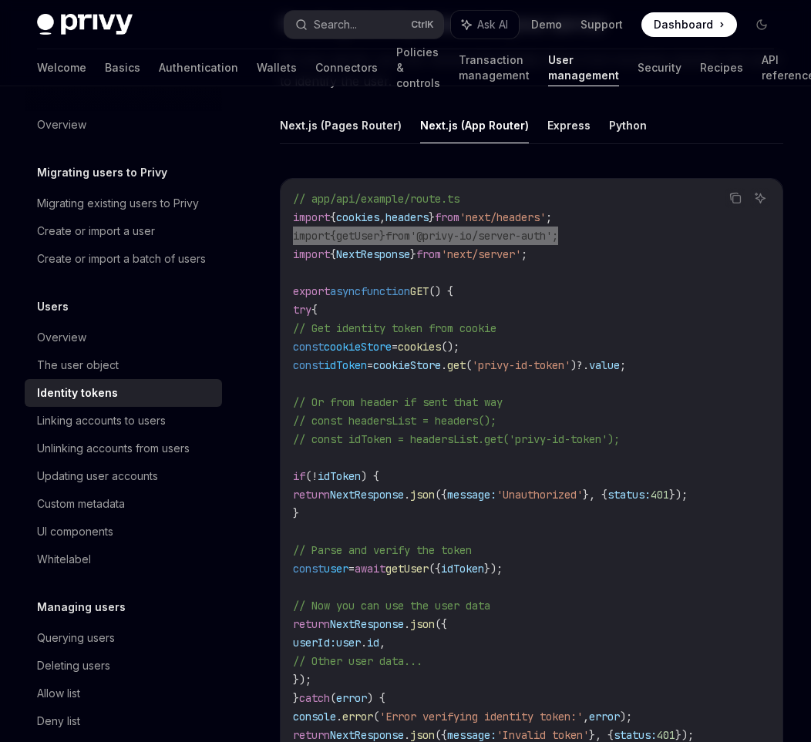
scroll to position [2097, 0]
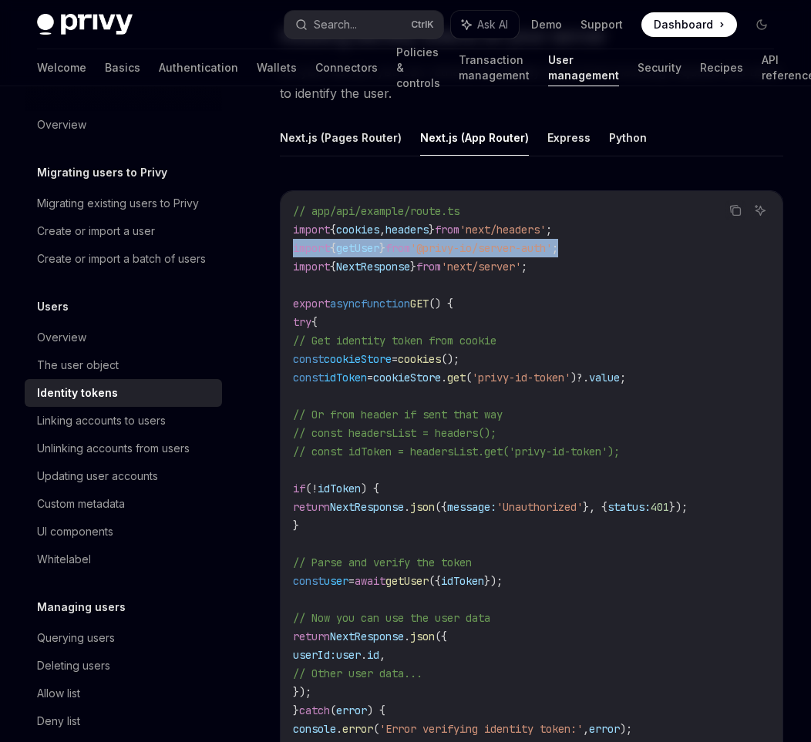
click at [552, 250] on span "'@privy-io/server-auth'" at bounding box center [481, 248] width 142 height 14
drag, startPoint x: 584, startPoint y: 244, endPoint x: 543, endPoint y: 245, distance: 41.7
click at [543, 245] on span "'@privy-io/server-auth'" at bounding box center [481, 248] width 142 height 14
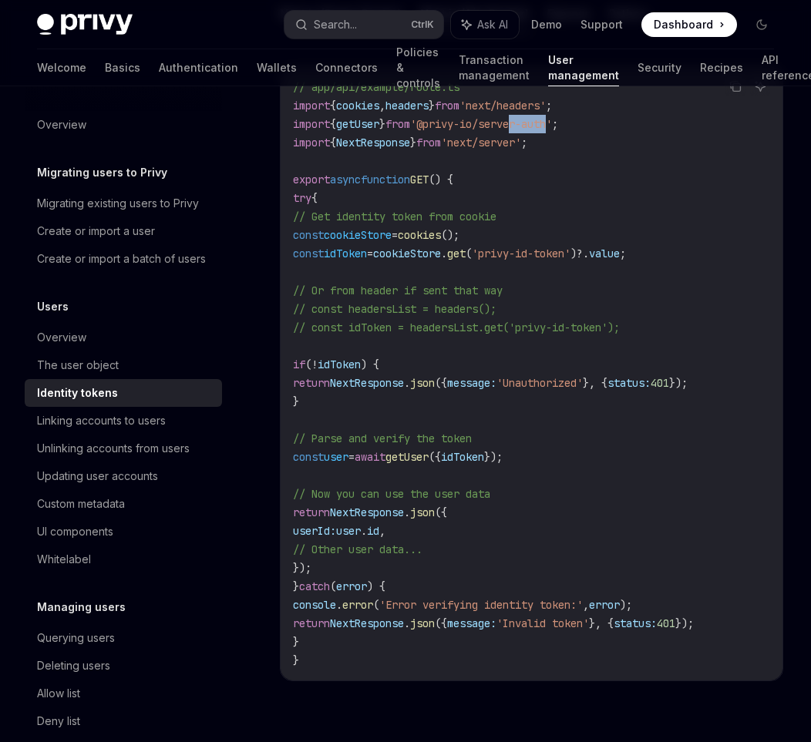
scroll to position [2282, 0]
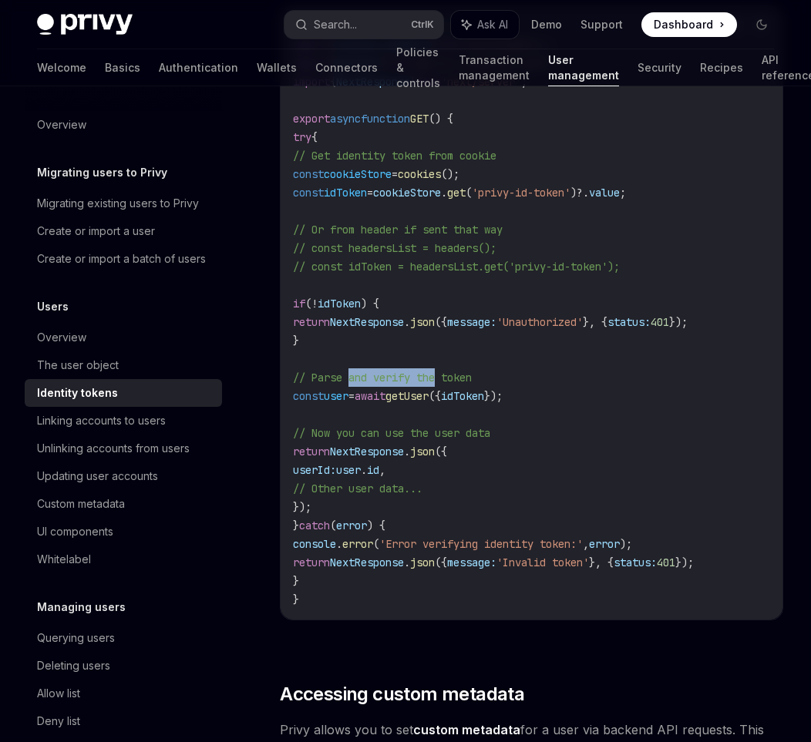
drag, startPoint x: 349, startPoint y: 373, endPoint x: 443, endPoint y: 376, distance: 94.1
click at [443, 376] on span "// Parse and verify the token" at bounding box center [382, 378] width 179 height 14
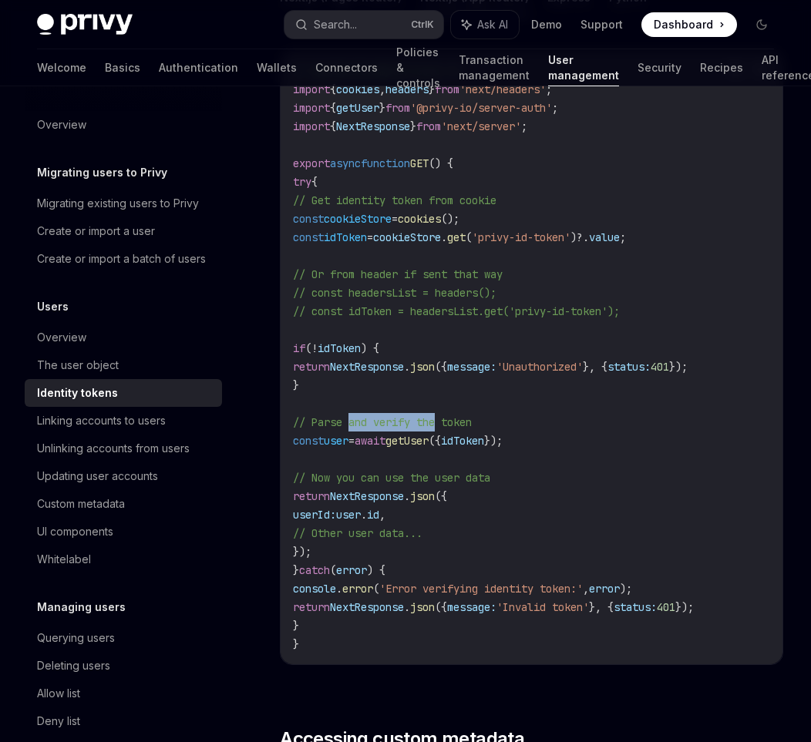
scroll to position [2220, 0]
